Goal: Download file/media

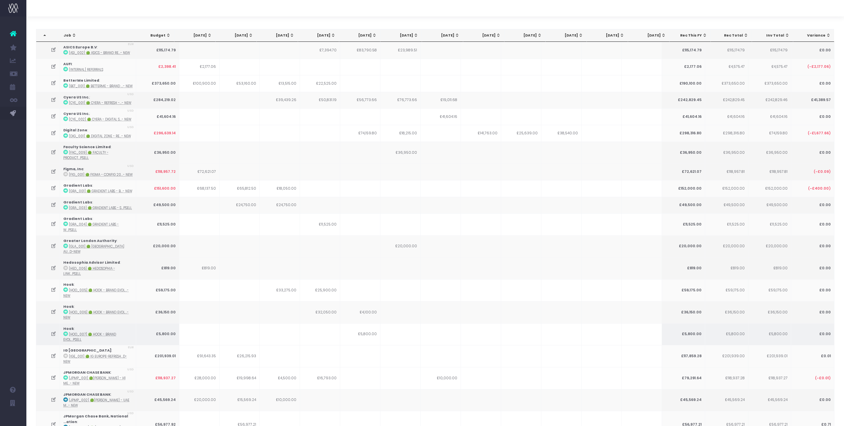
scroll to position [26, 0]
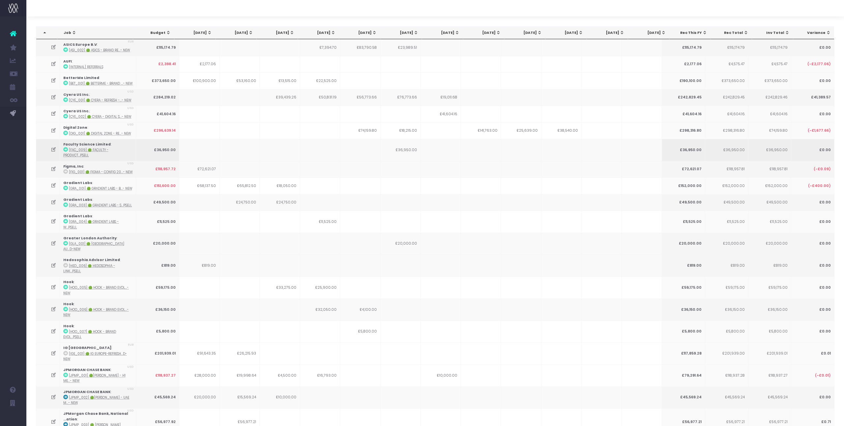
click at [55, 147] on icon at bounding box center [54, 150] width 6 height 6
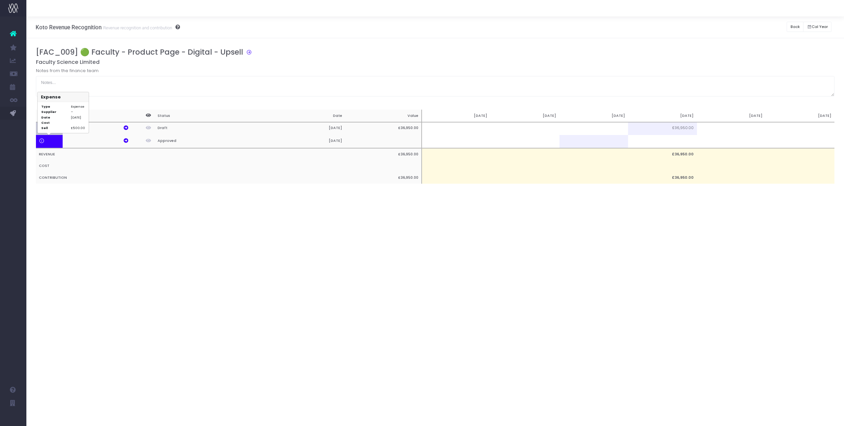
scroll to position [0, 0]
click at [599, 132] on td at bounding box center [593, 128] width 69 height 13
type input "16460"
click at [800, 25] on button "Back" at bounding box center [794, 27] width 17 height 10
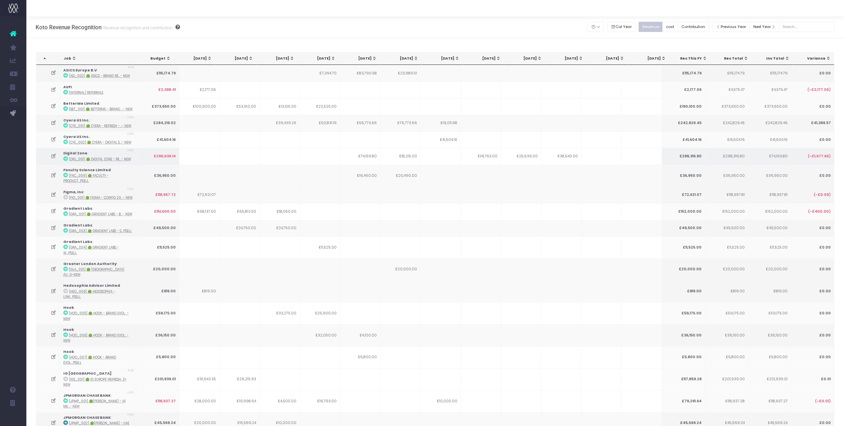
click at [54, 155] on icon at bounding box center [54, 157] width 6 height 6
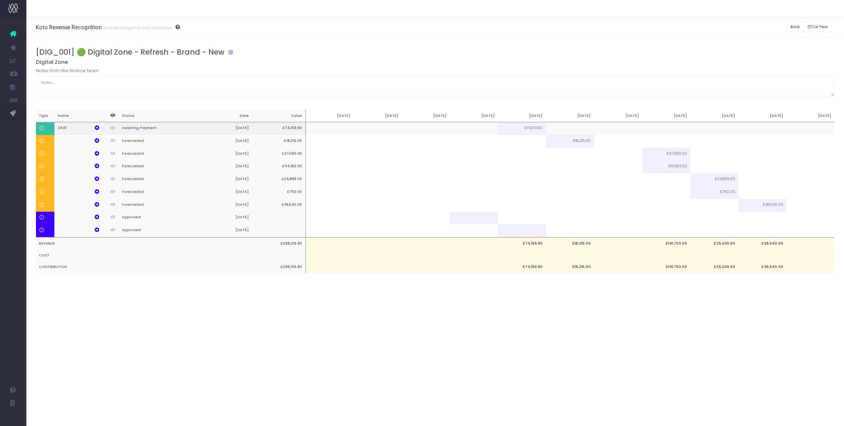
click at [566, 129] on td at bounding box center [570, 128] width 48 height 13
type input "34479"
click at [623, 131] on td at bounding box center [618, 128] width 48 height 13
type input "9741.8"
click at [658, 60] on h5 "Digital Zone" at bounding box center [435, 62] width 799 height 7
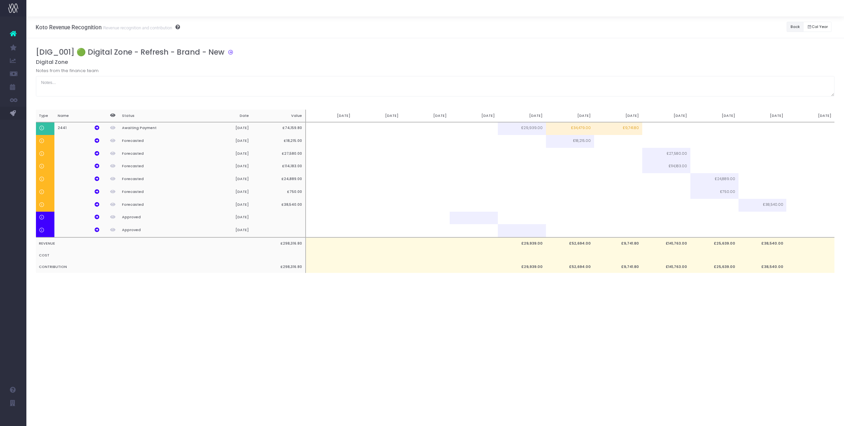
click at [792, 29] on button "Back" at bounding box center [794, 27] width 17 height 10
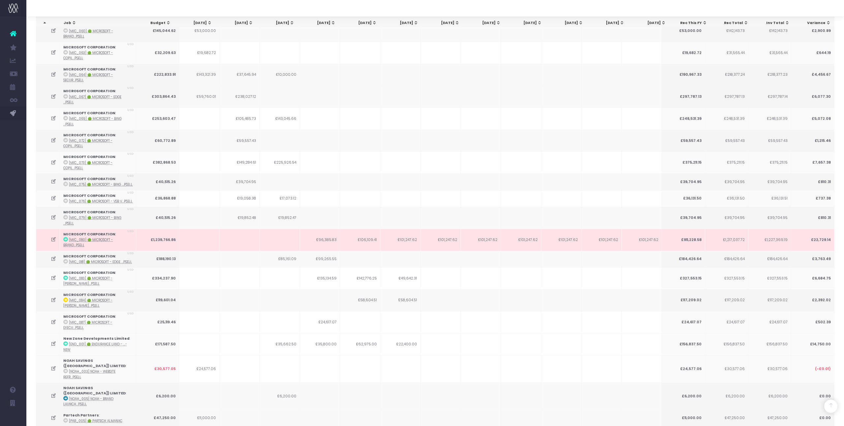
scroll to position [826, 0]
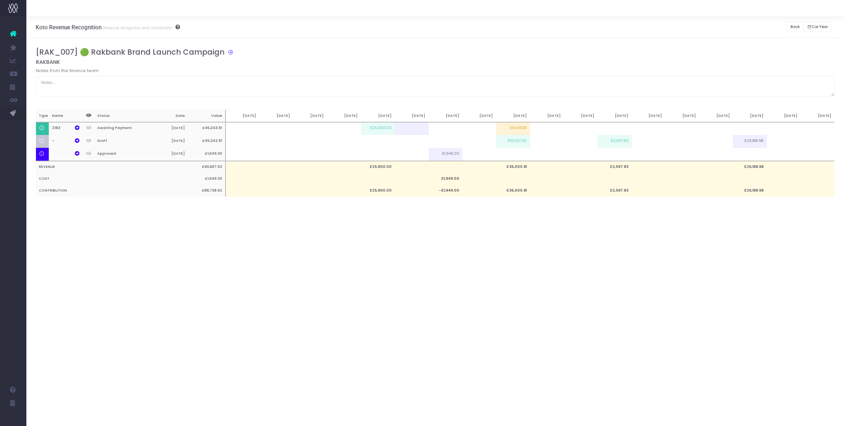
scroll to position [0, 0]
click at [796, 28] on button "Back" at bounding box center [794, 27] width 17 height 10
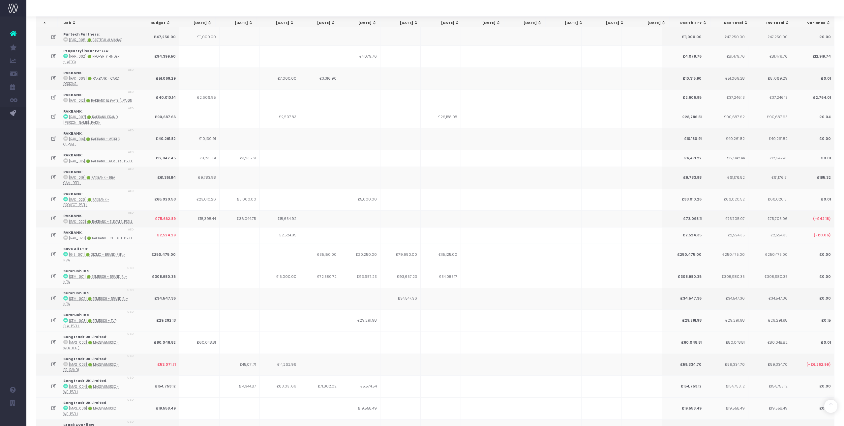
scroll to position [1229, 0]
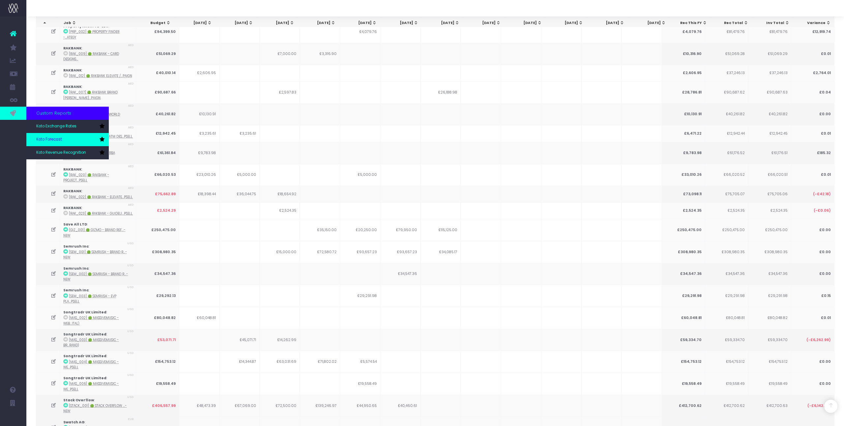
click at [52, 135] on link "Koto Forecast" at bounding box center [67, 139] width 82 height 13
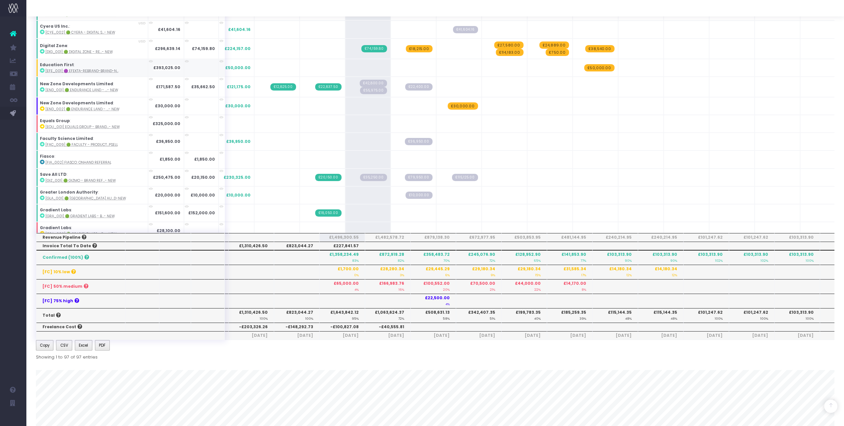
scroll to position [158, 0]
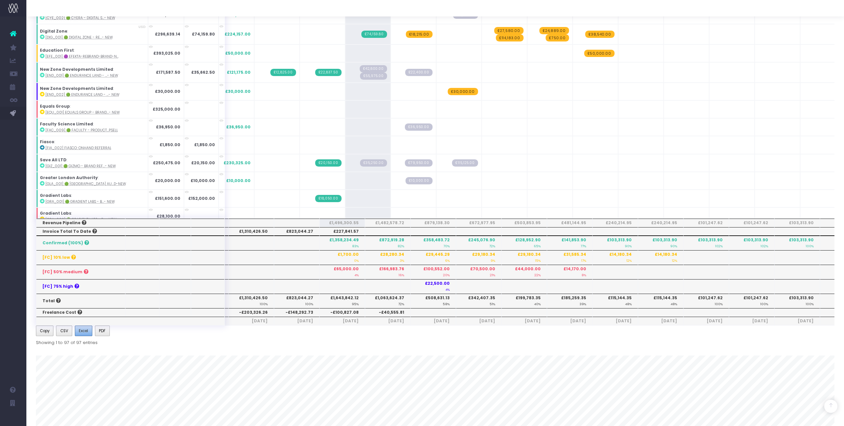
click at [84, 336] on button "Excel" at bounding box center [83, 331] width 17 height 11
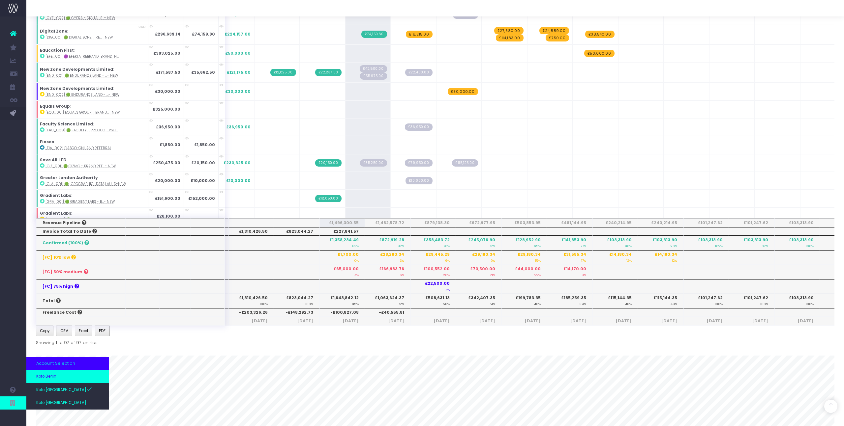
click at [60, 380] on link "Koto Berlin" at bounding box center [67, 376] width 82 height 13
